Goal: Information Seeking & Learning: Compare options

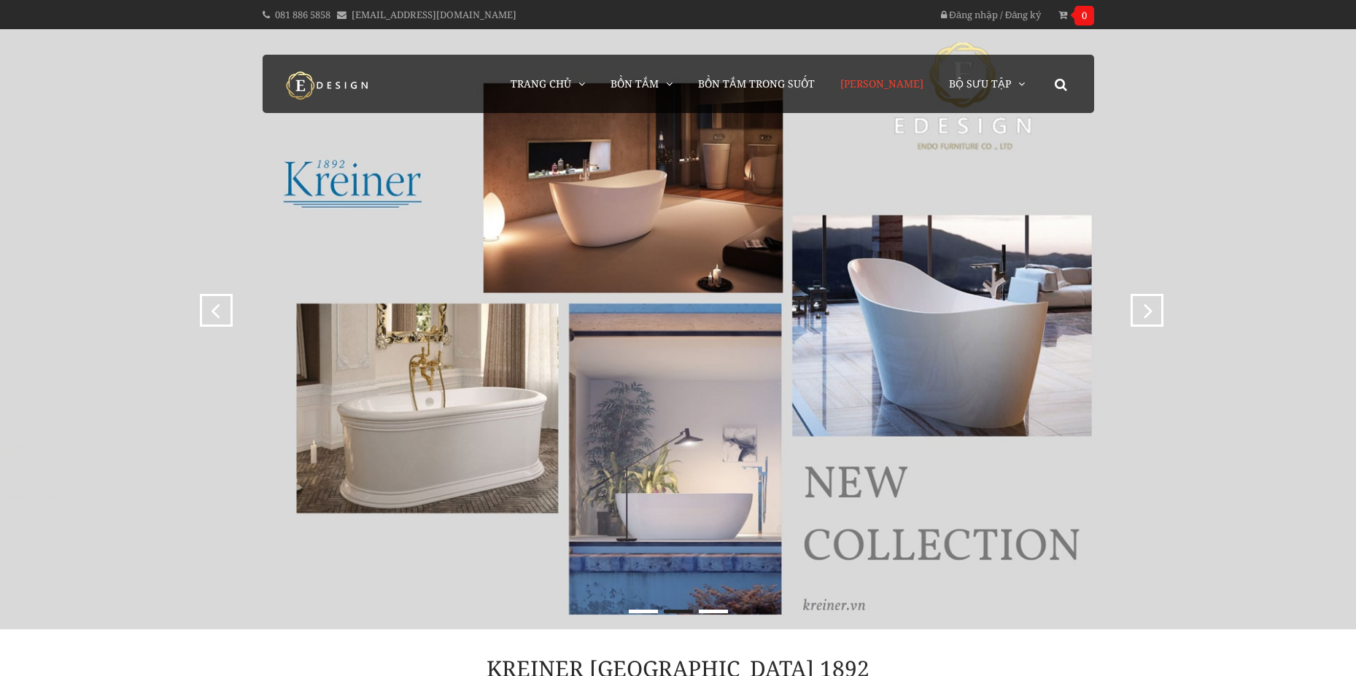
click at [872, 78] on span "[PERSON_NAME]" at bounding box center [881, 84] width 83 height 14
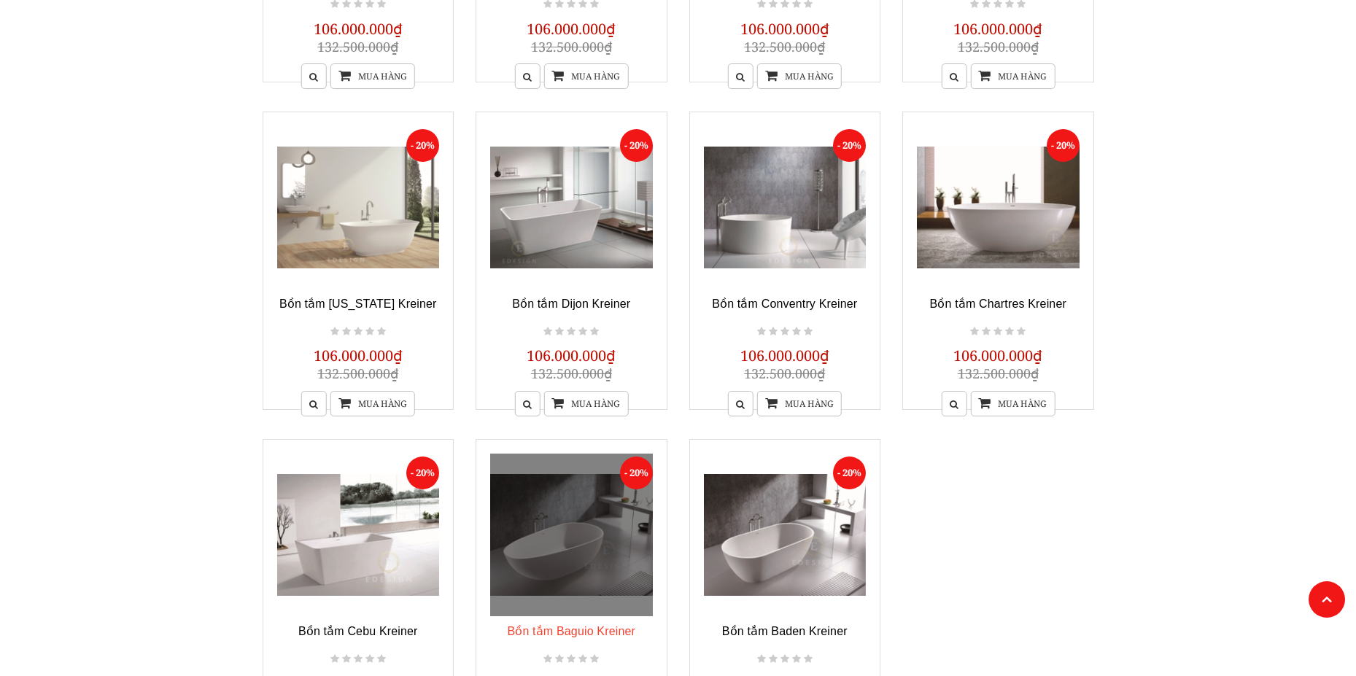
scroll to position [656, 0]
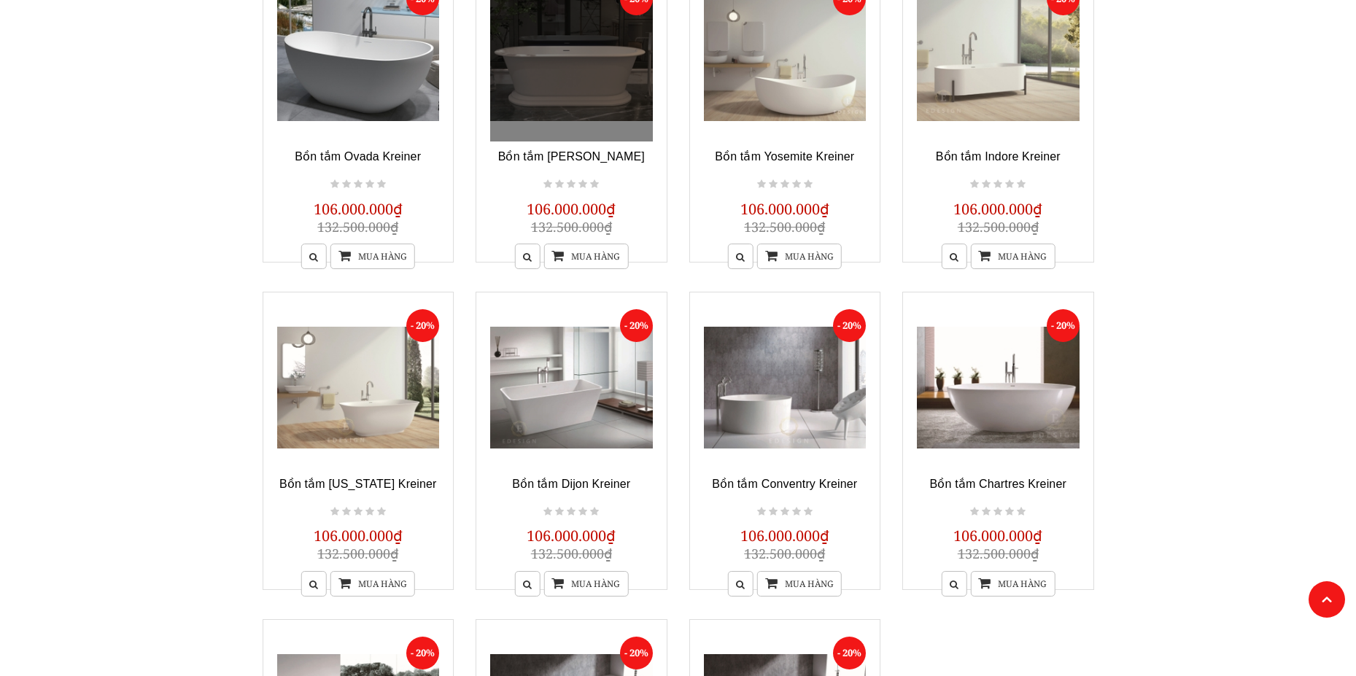
click at [608, 69] on link at bounding box center [571, 61] width 163 height 163
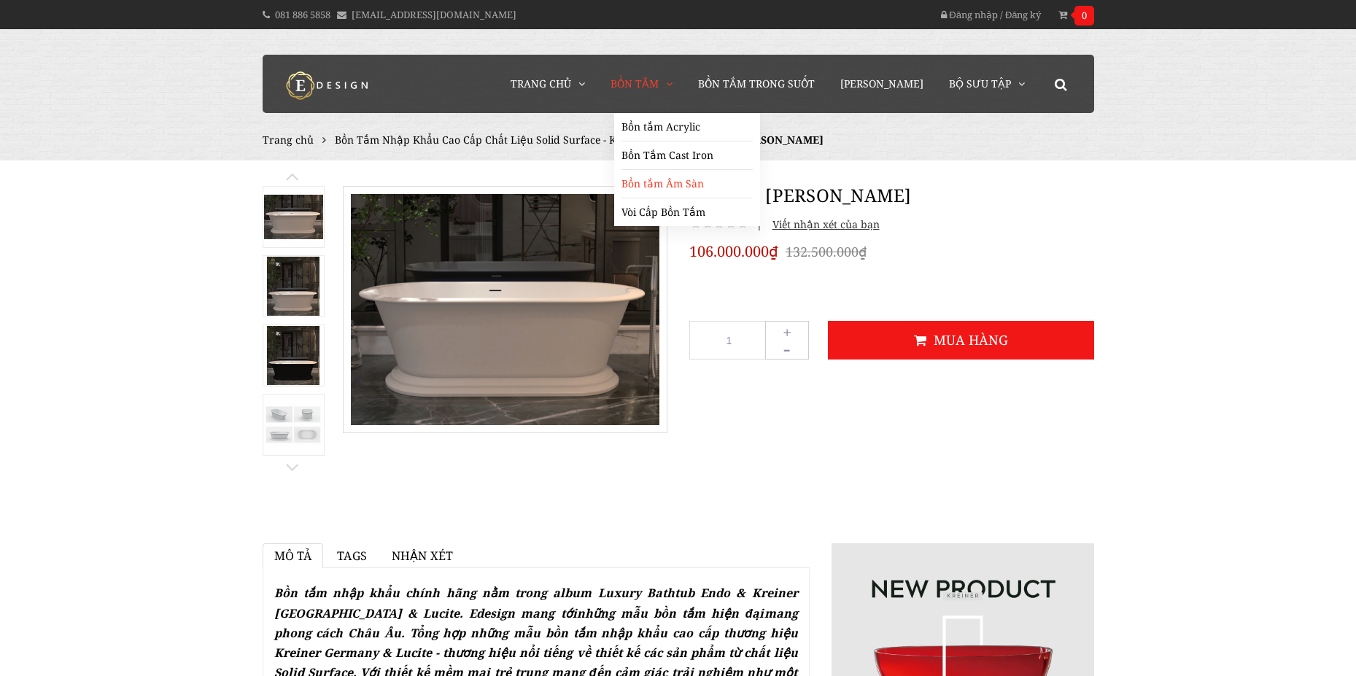
click at [667, 178] on link "Bồn tắm Âm Sàn" at bounding box center [686, 184] width 131 height 28
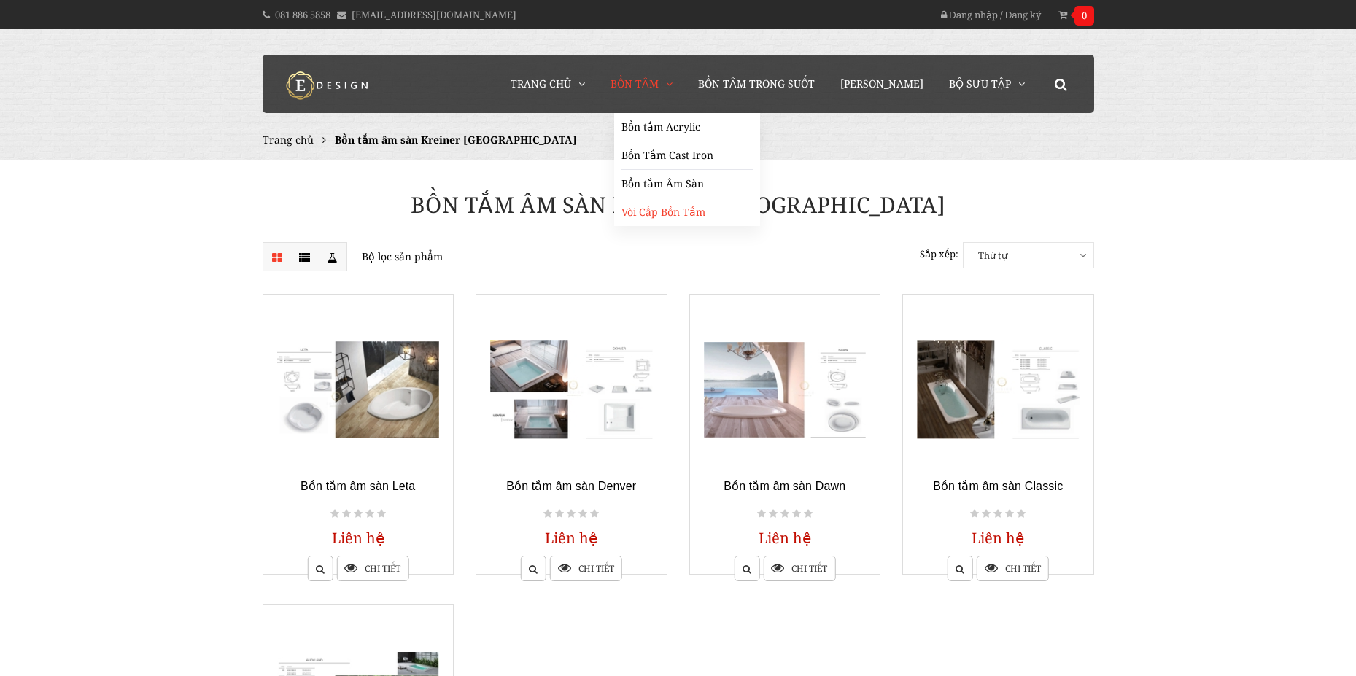
click at [672, 207] on link "Vòi Cấp Bồn Tắm" at bounding box center [686, 212] width 131 height 28
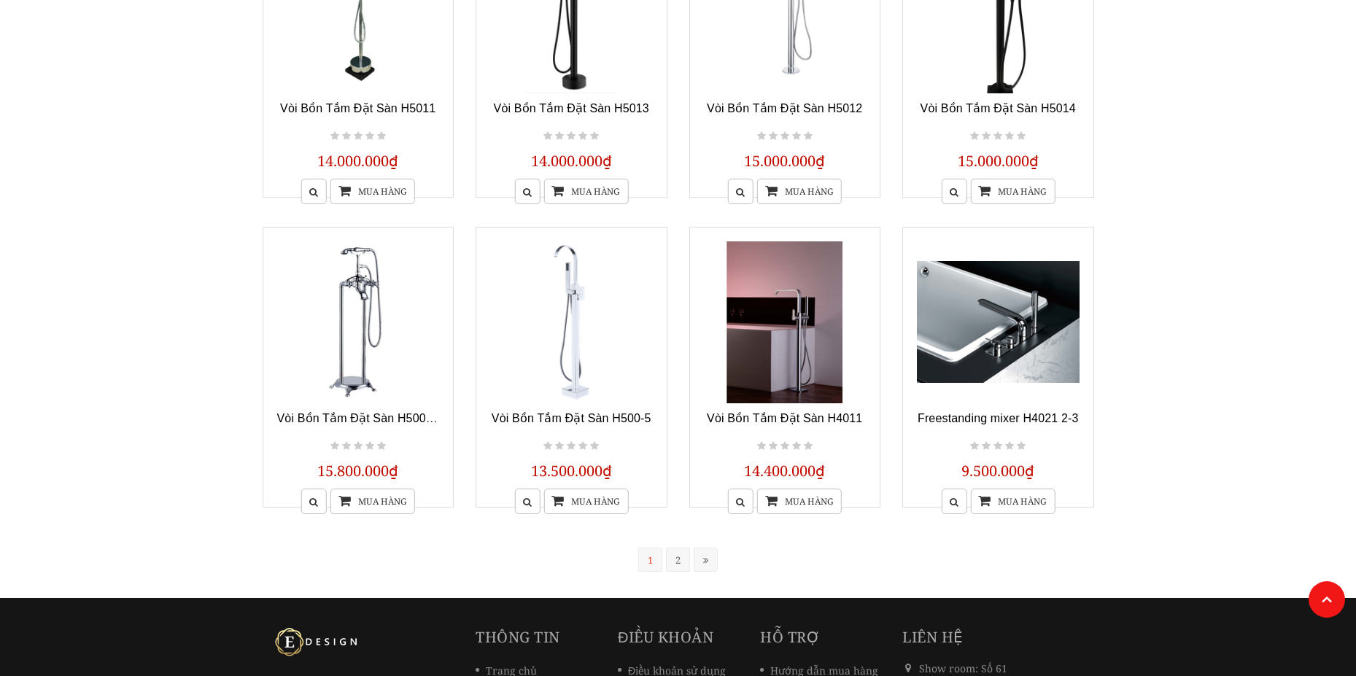
scroll to position [1021, 0]
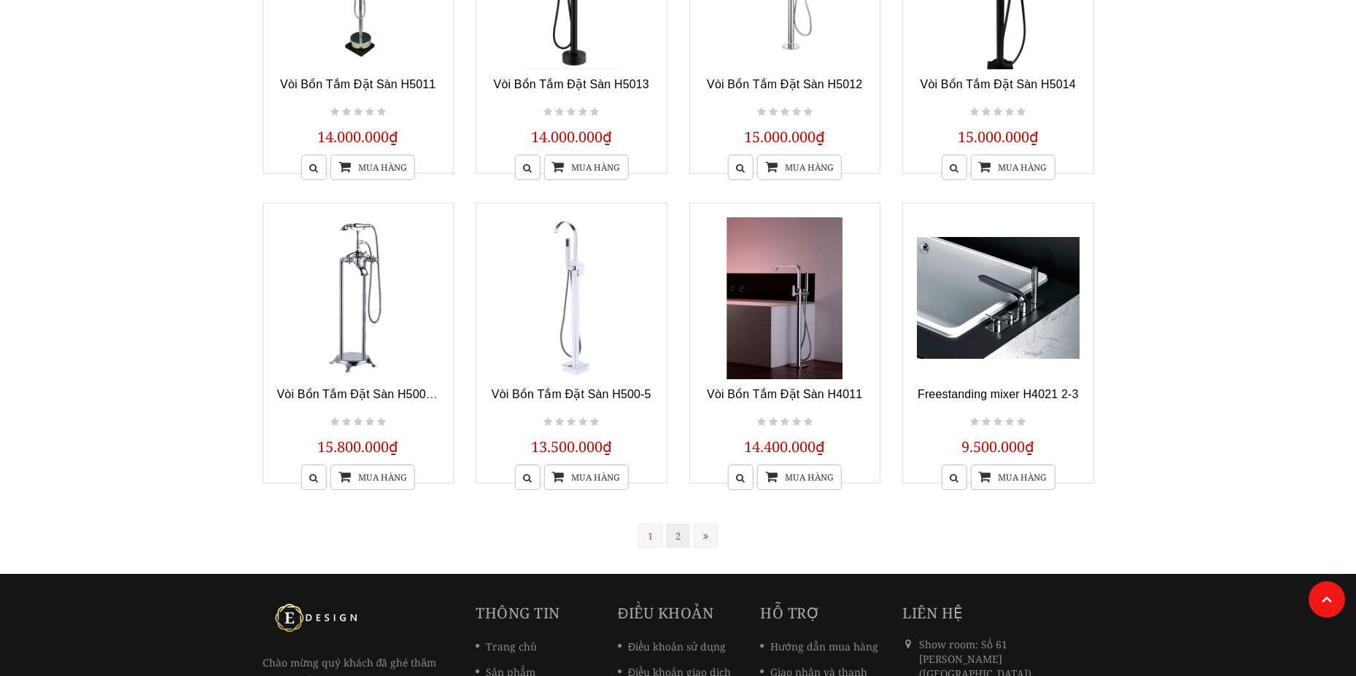
click at [672, 536] on link "2" at bounding box center [678, 536] width 24 height 24
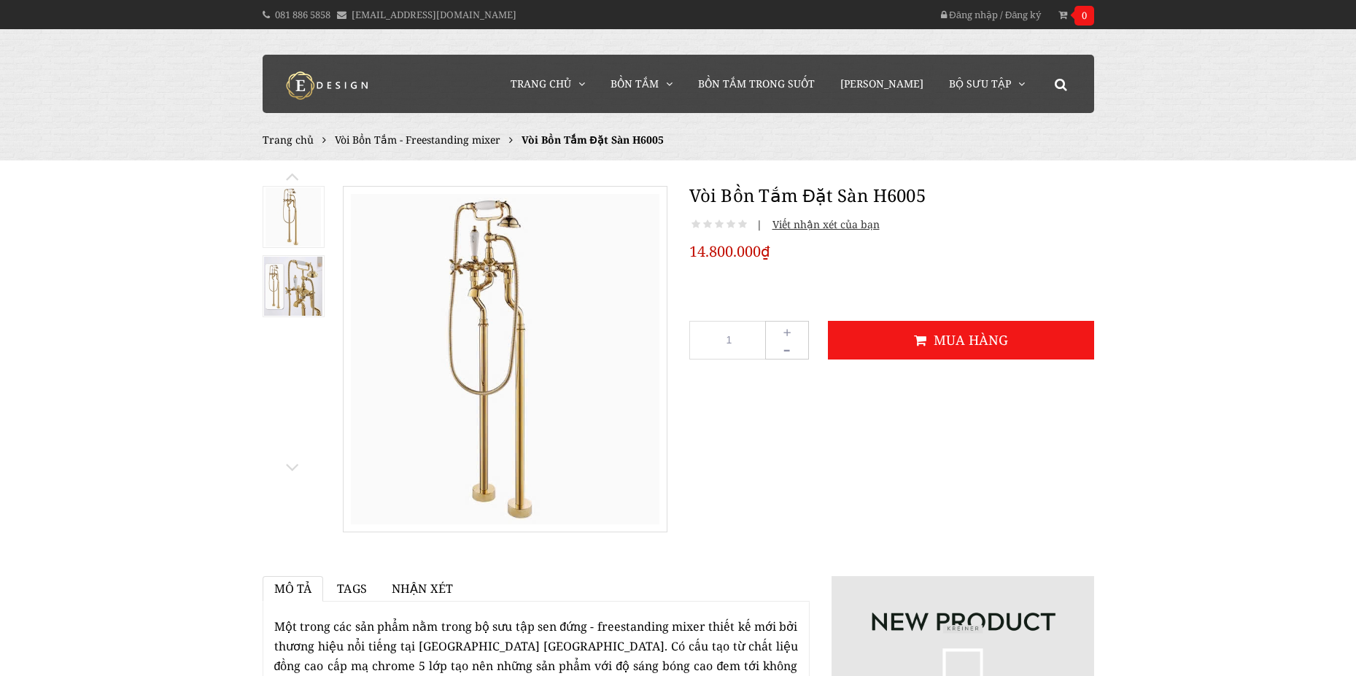
scroll to position [292, 0]
